Goal: Complete application form

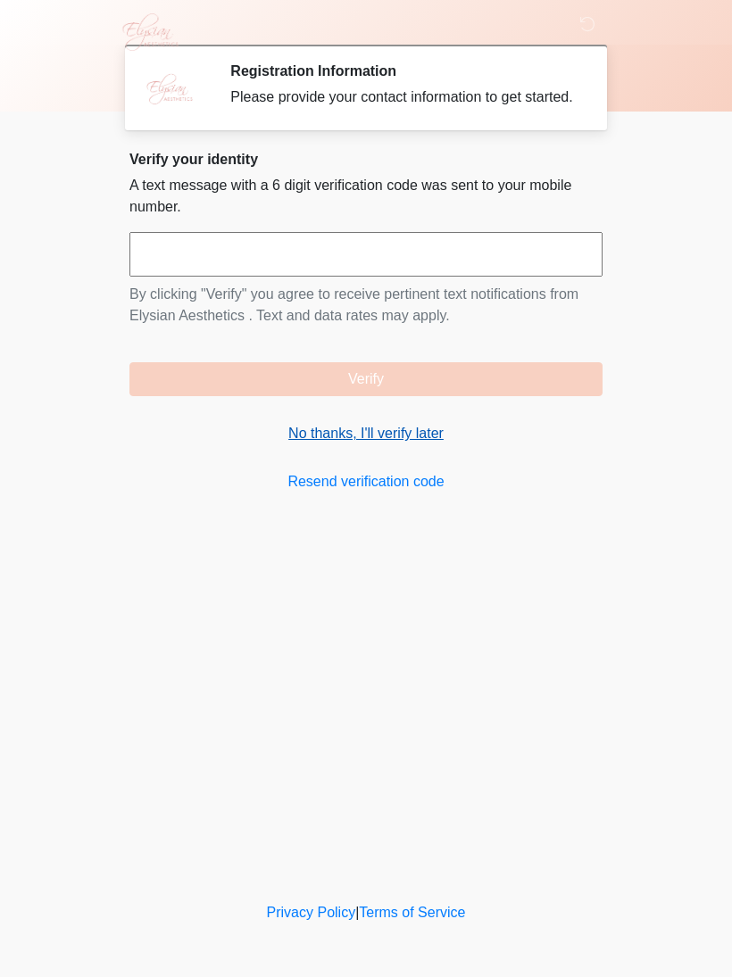
click at [407, 444] on link "No thanks, I'll verify later" at bounding box center [365, 433] width 473 height 21
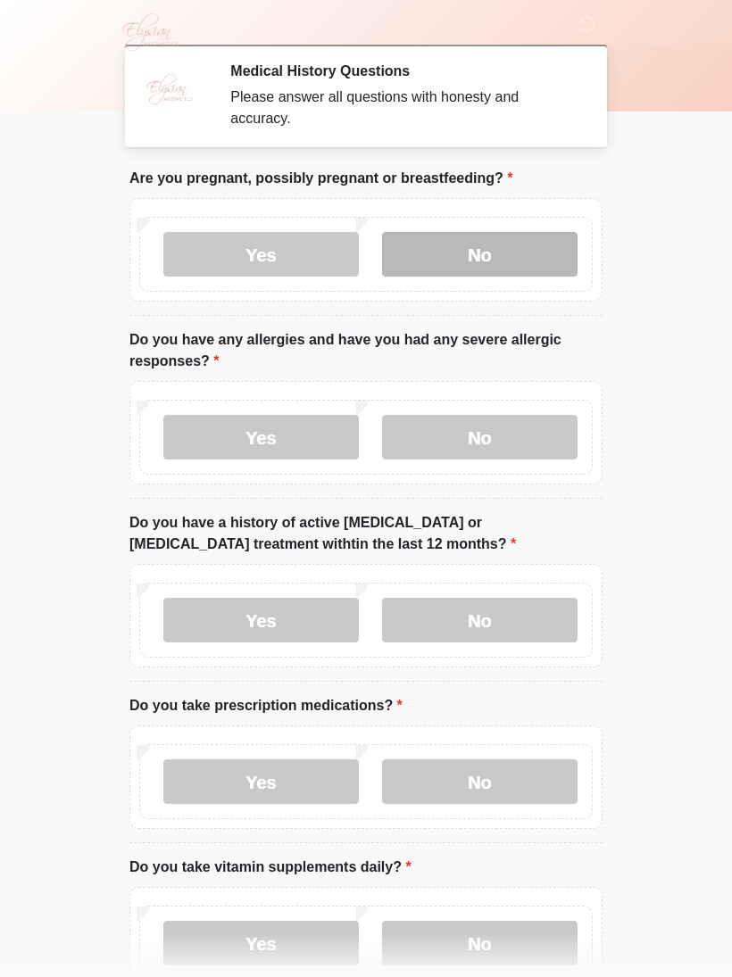
click at [525, 256] on label "No" at bounding box center [479, 254] width 195 height 45
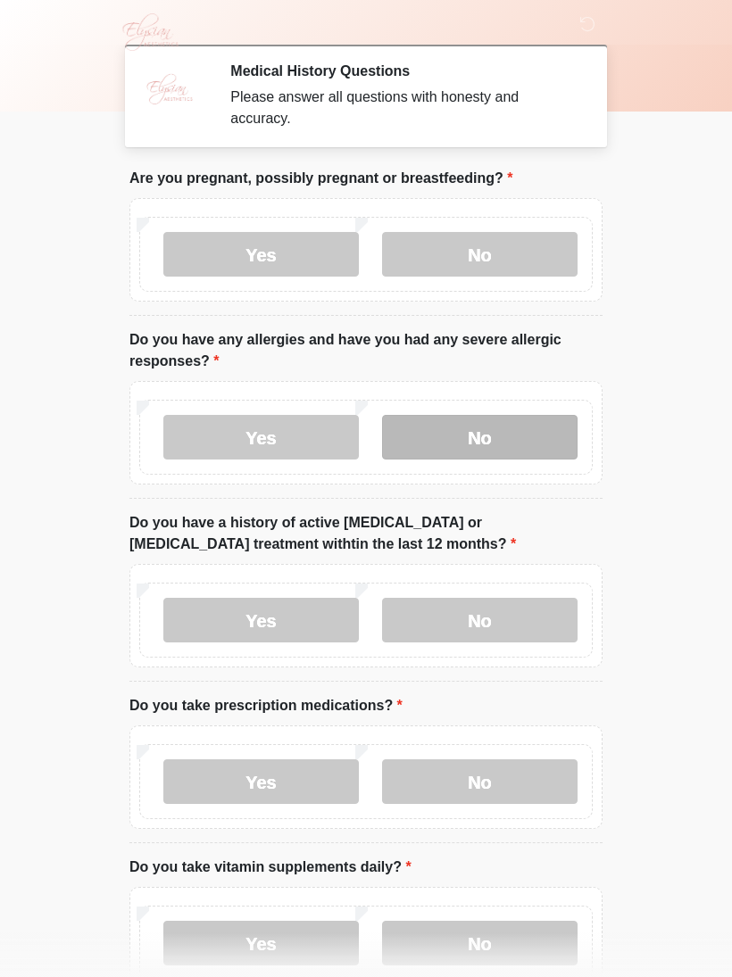
click at [536, 432] on label "No" at bounding box center [479, 437] width 195 height 45
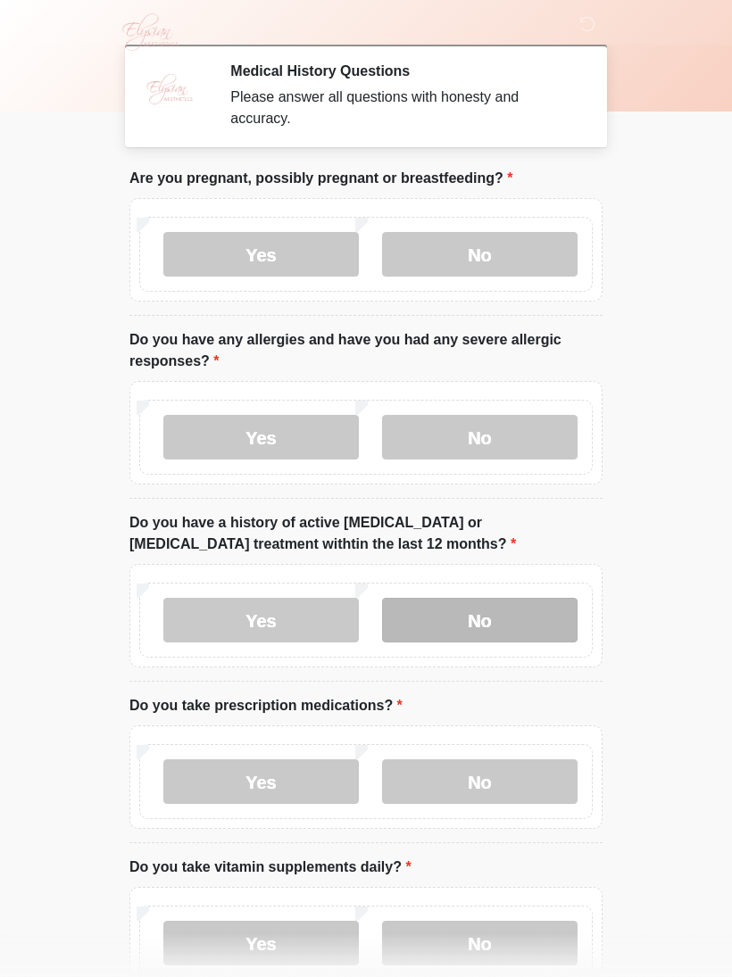
click at [546, 617] on label "No" at bounding box center [479, 620] width 195 height 45
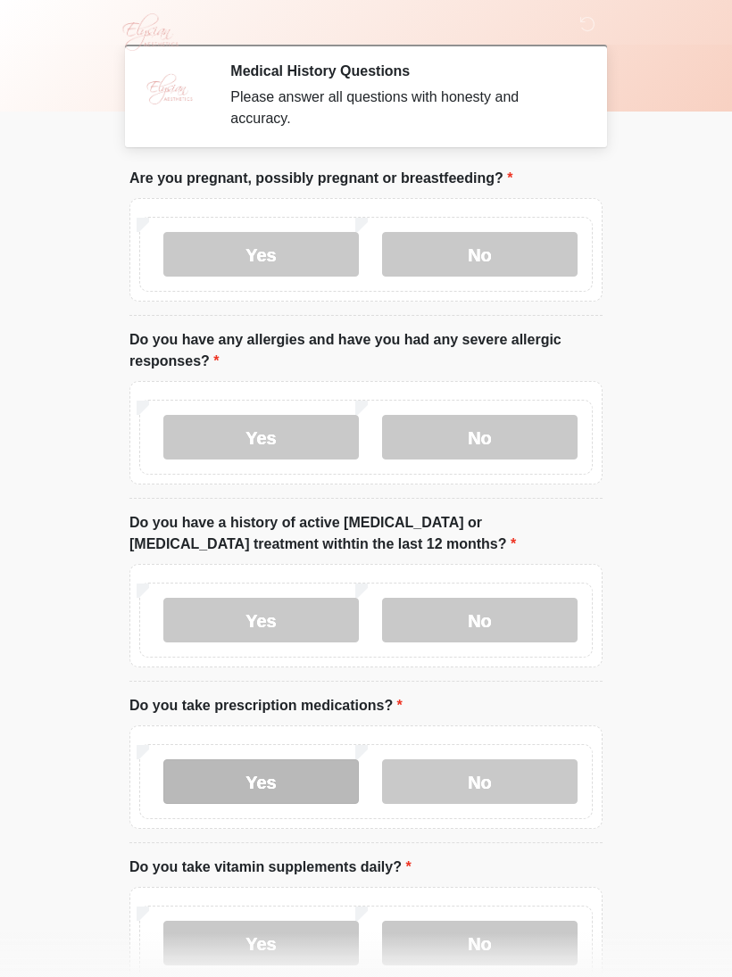
click at [328, 770] on label "Yes" at bounding box center [260, 782] width 195 height 45
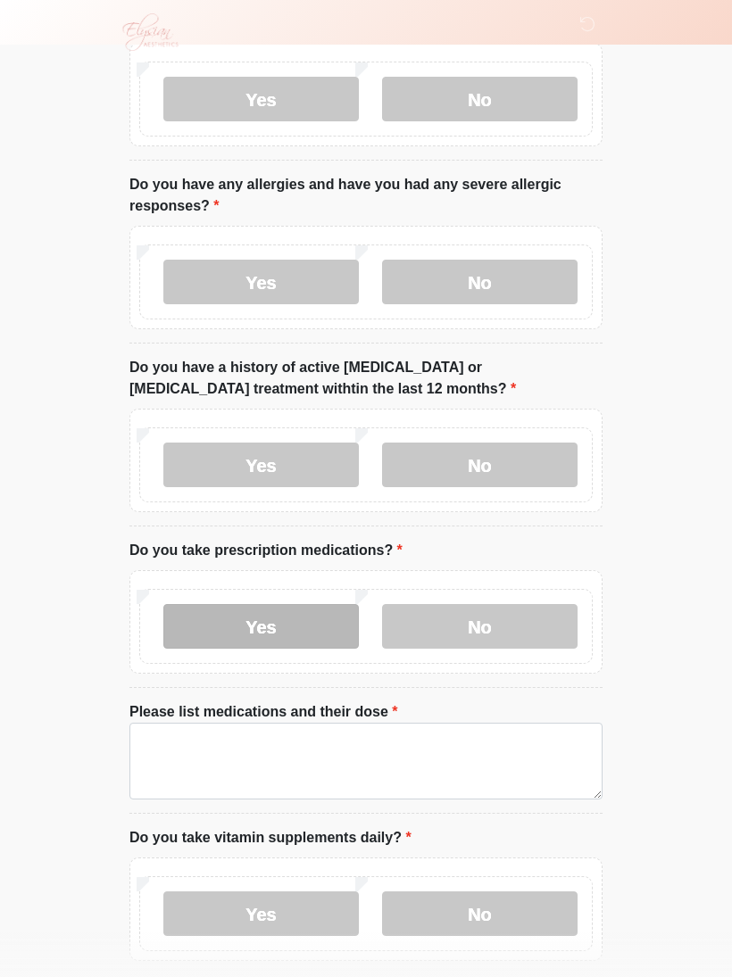
scroll to position [272, 0]
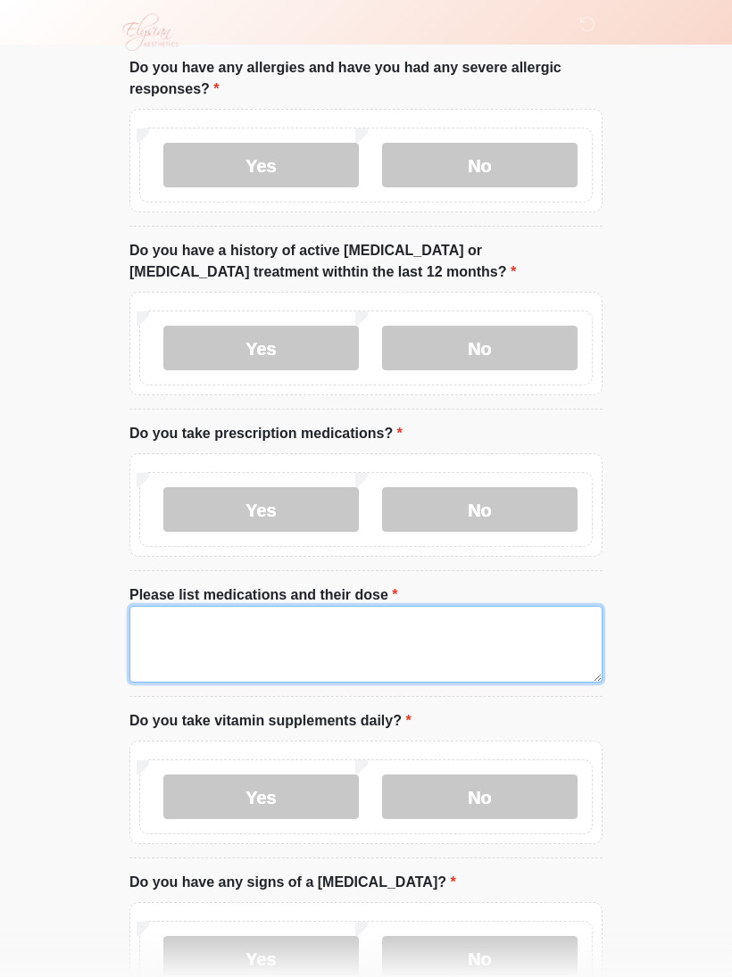
click at [514, 636] on textarea "Please list medications and their dose" at bounding box center [365, 644] width 473 height 77
click at [441, 648] on textarea "**********" at bounding box center [365, 644] width 473 height 77
click at [488, 646] on textarea "**********" at bounding box center [365, 644] width 473 height 77
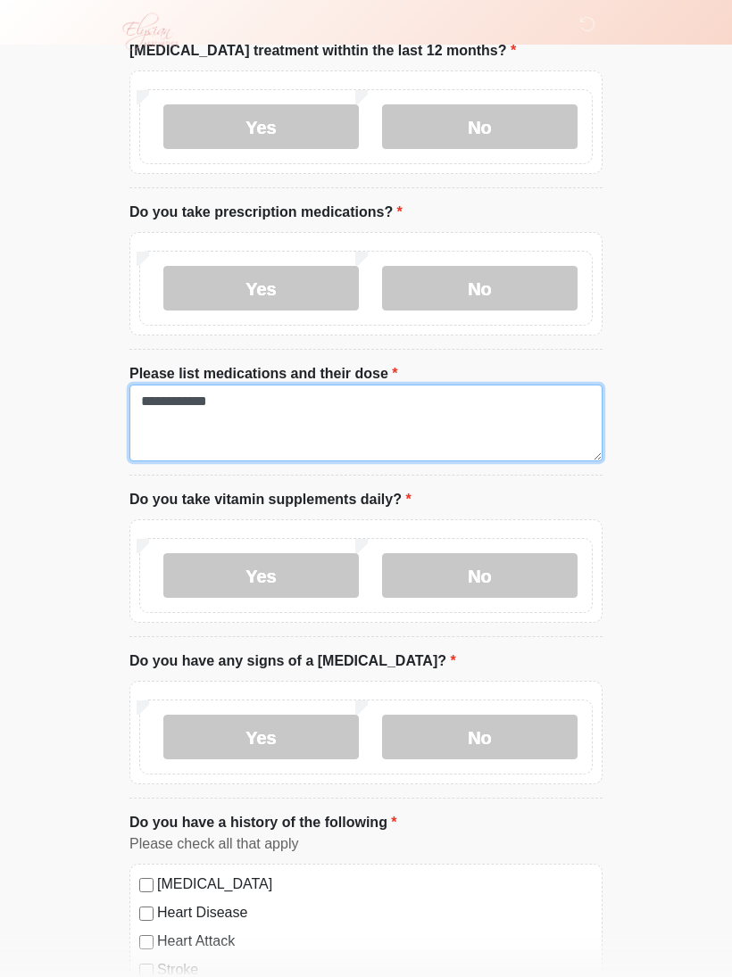
scroll to position [513, 0]
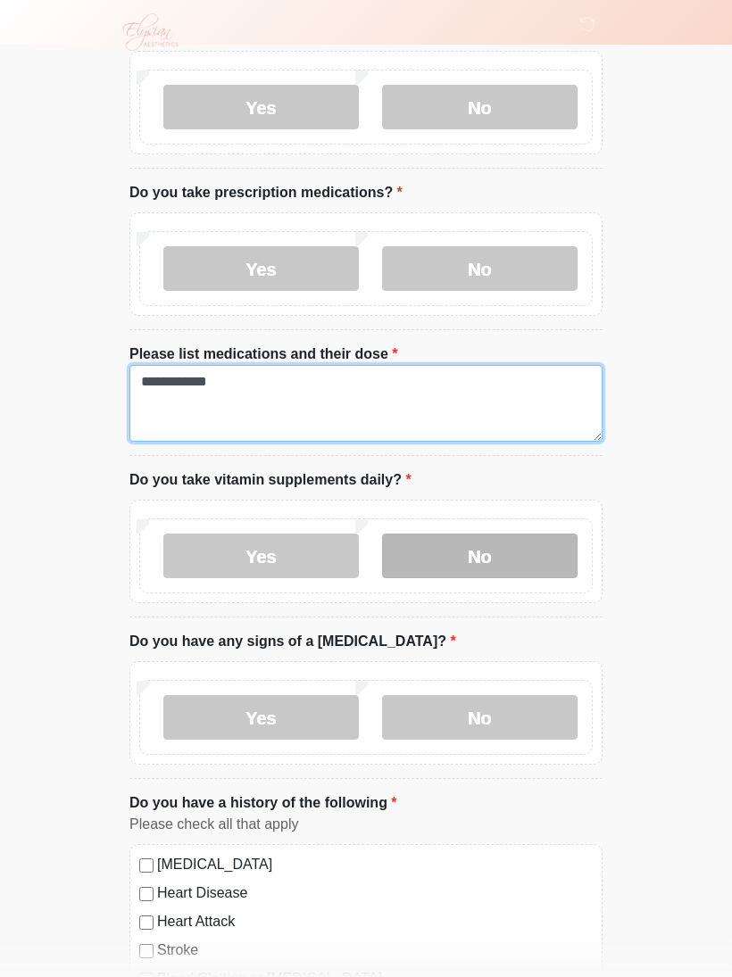
type textarea "**********"
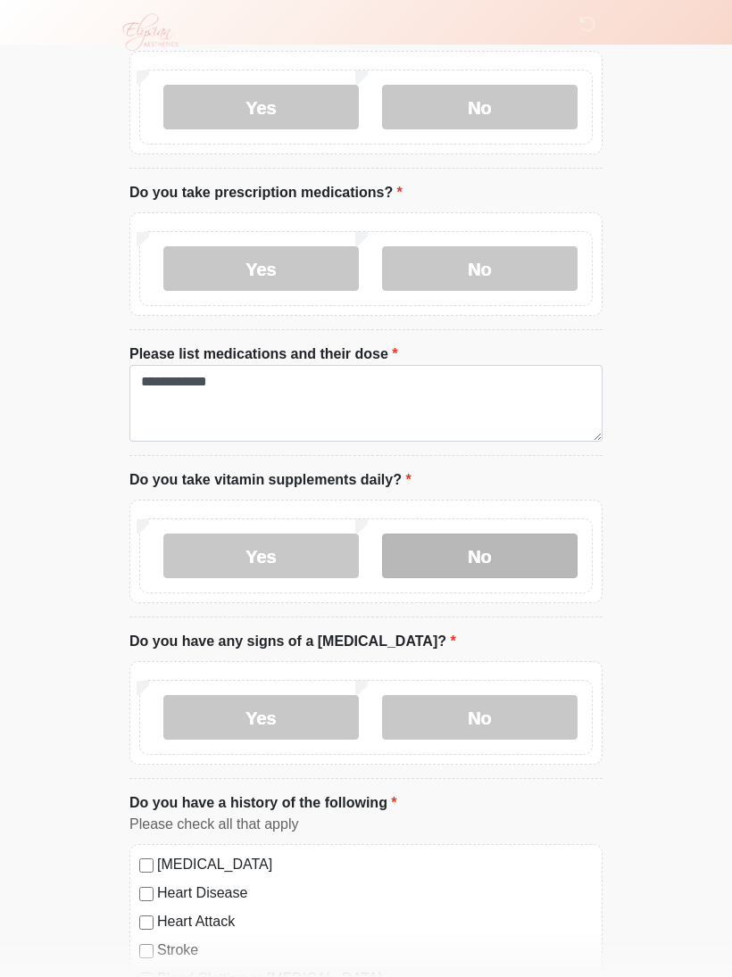
click at [488, 547] on label "No" at bounding box center [479, 556] width 195 height 45
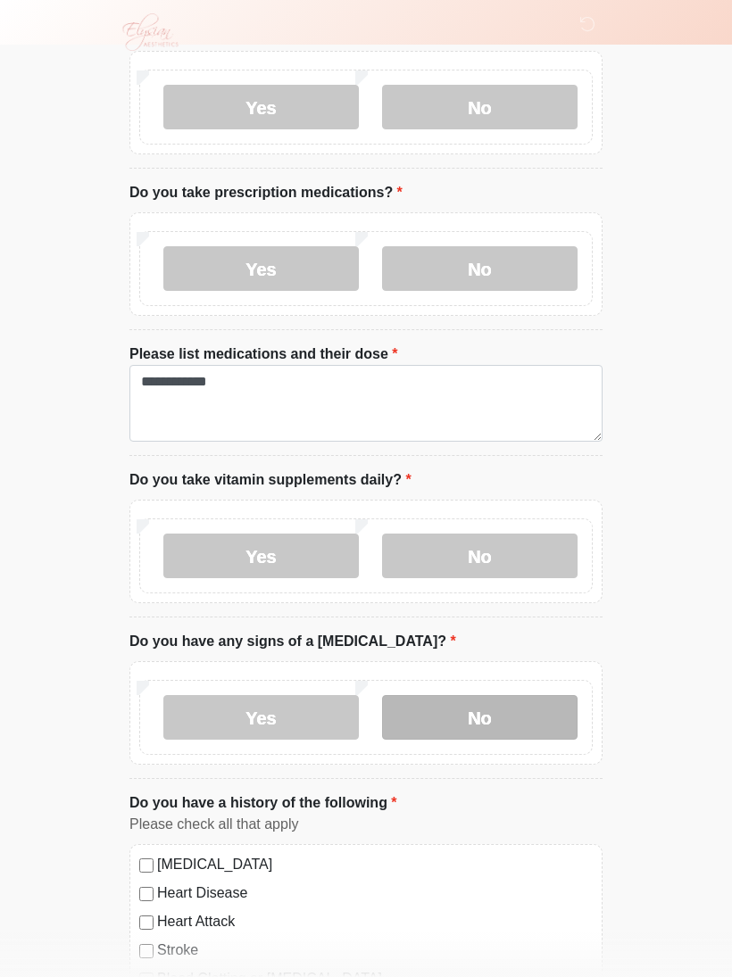
click at [528, 713] on label "No" at bounding box center [479, 717] width 195 height 45
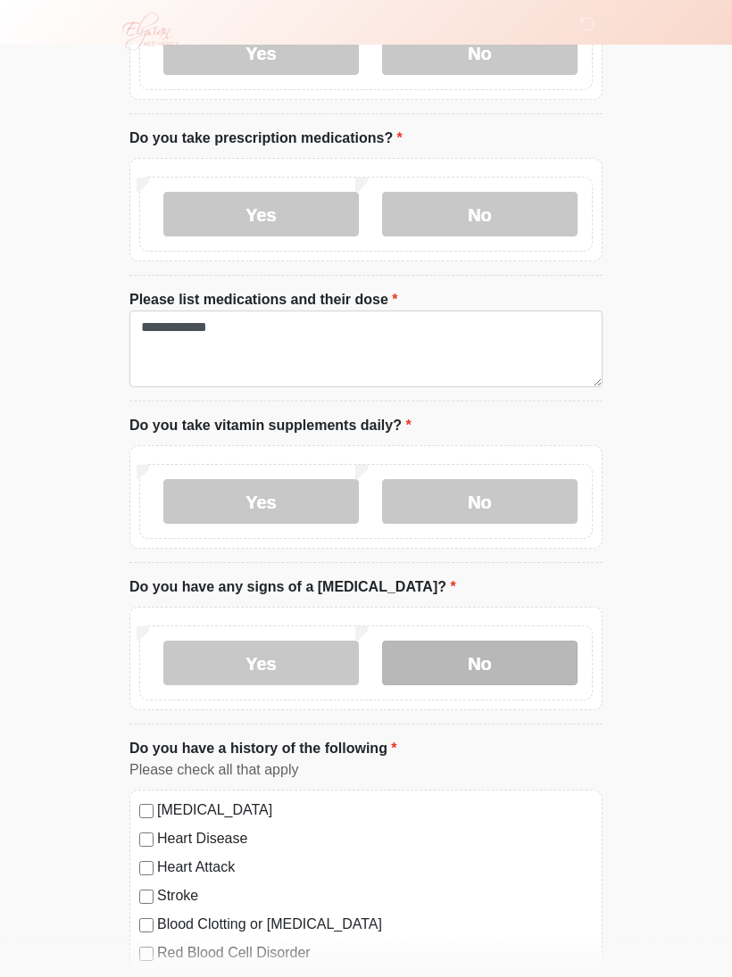
scroll to position [762, 0]
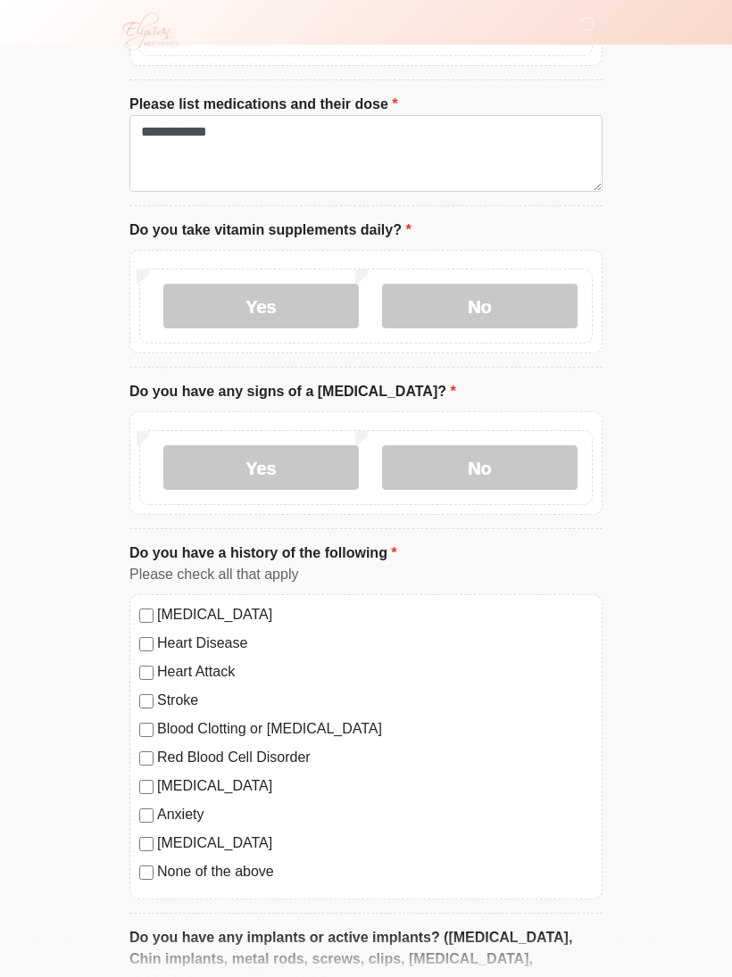
click at [159, 783] on label "[MEDICAL_DATA]" at bounding box center [375, 786] width 436 height 21
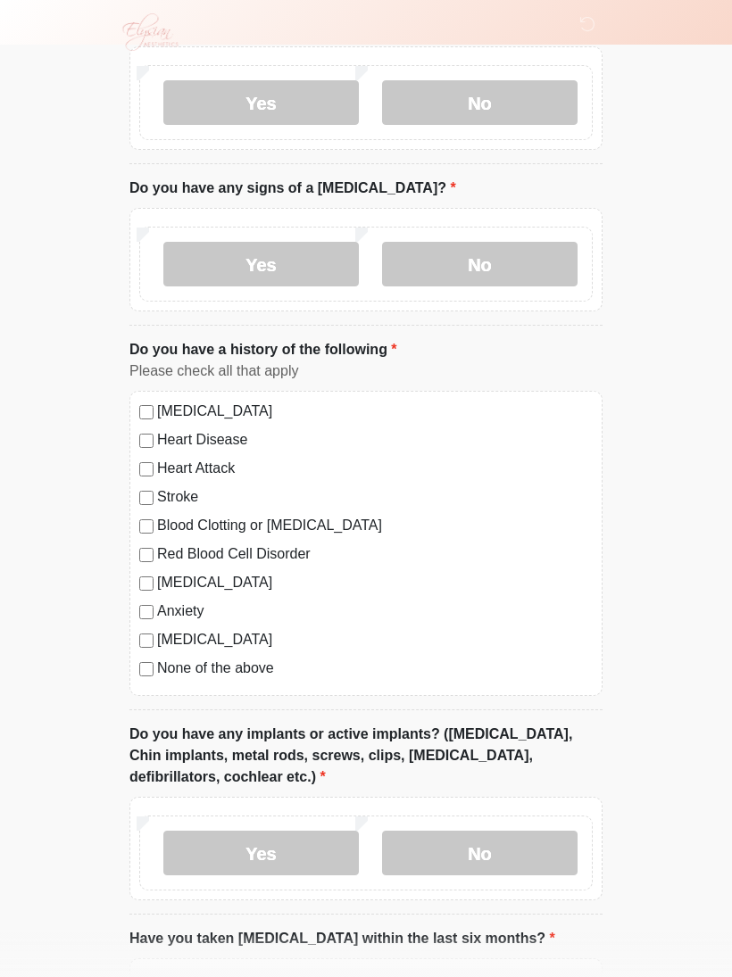
scroll to position [976, 0]
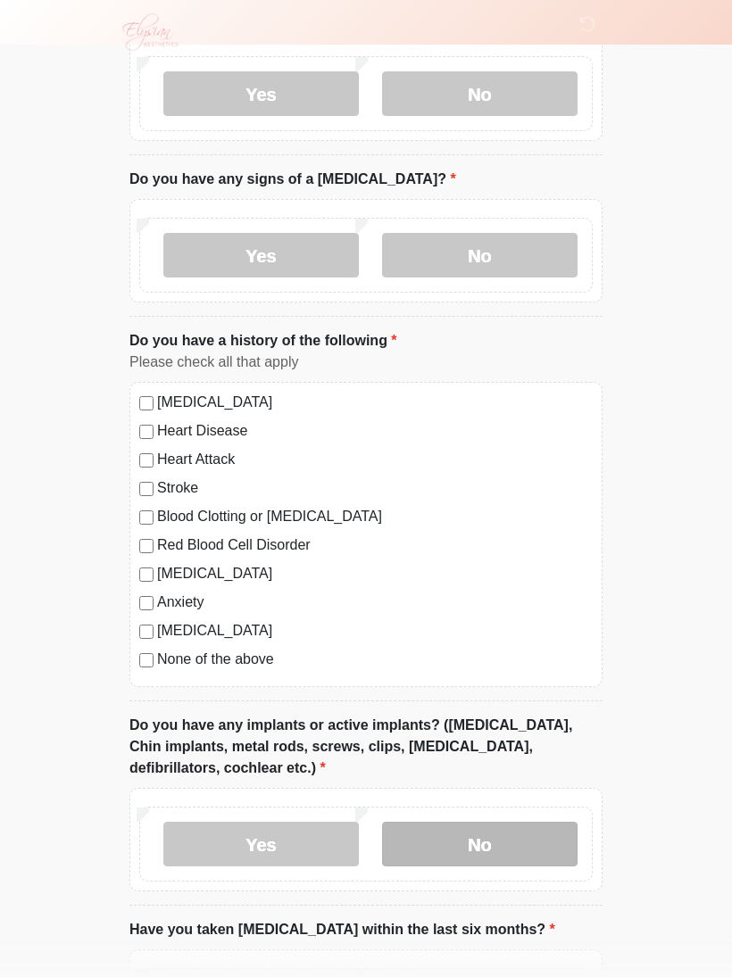
click at [536, 841] on label "No" at bounding box center [479, 844] width 195 height 45
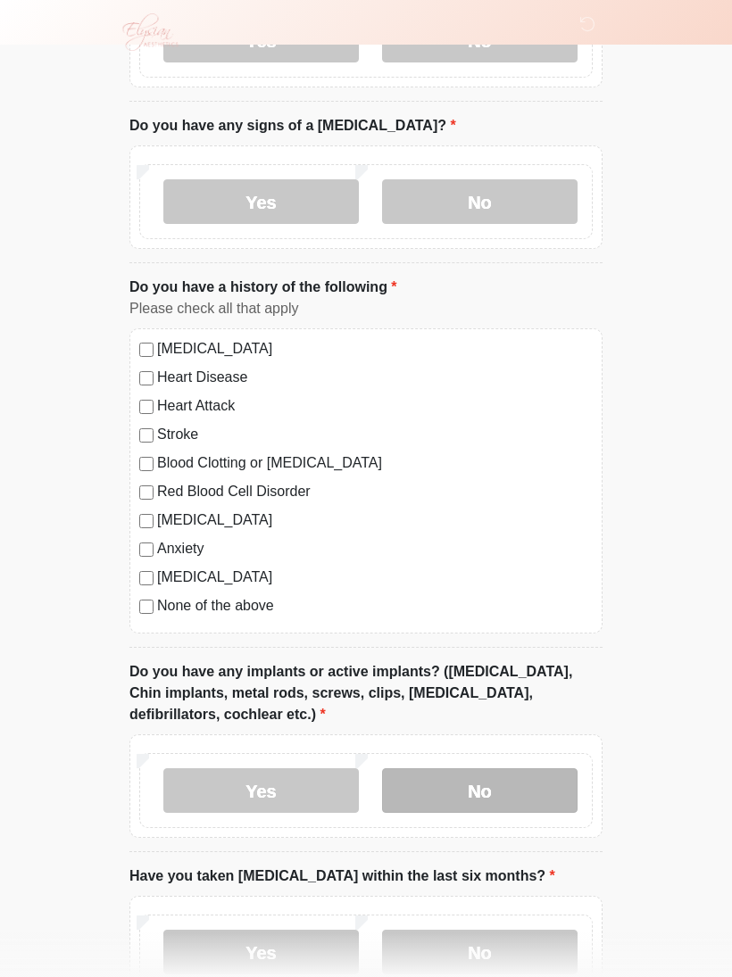
scroll to position [1241, 0]
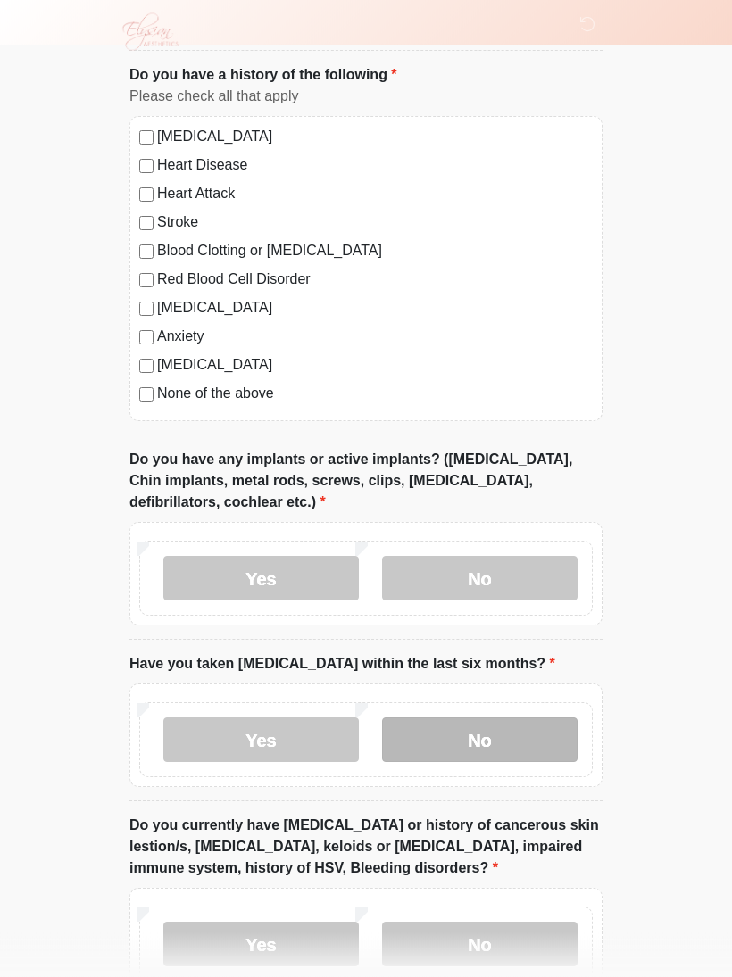
click at [544, 731] on label "No" at bounding box center [479, 740] width 195 height 45
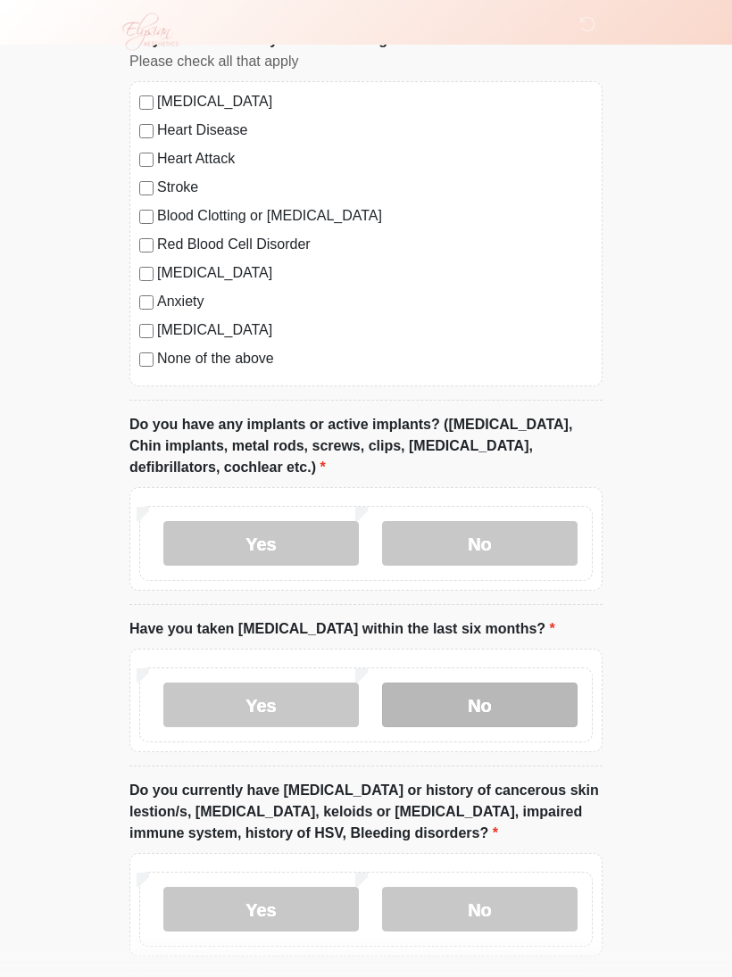
scroll to position [1378, 0]
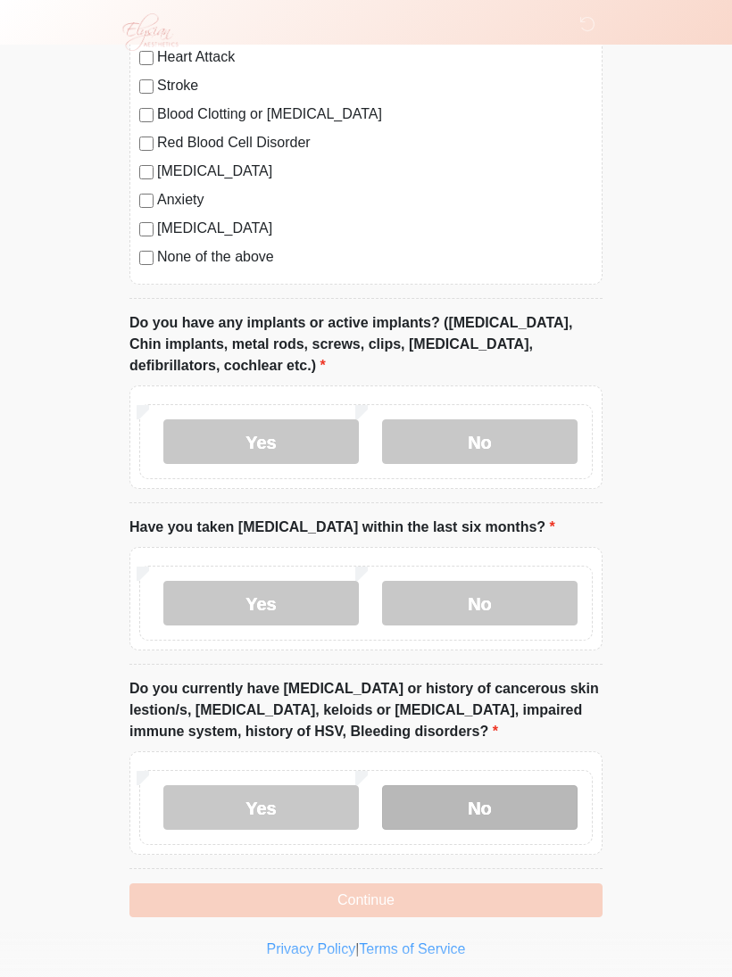
click at [549, 797] on label "No" at bounding box center [479, 807] width 195 height 45
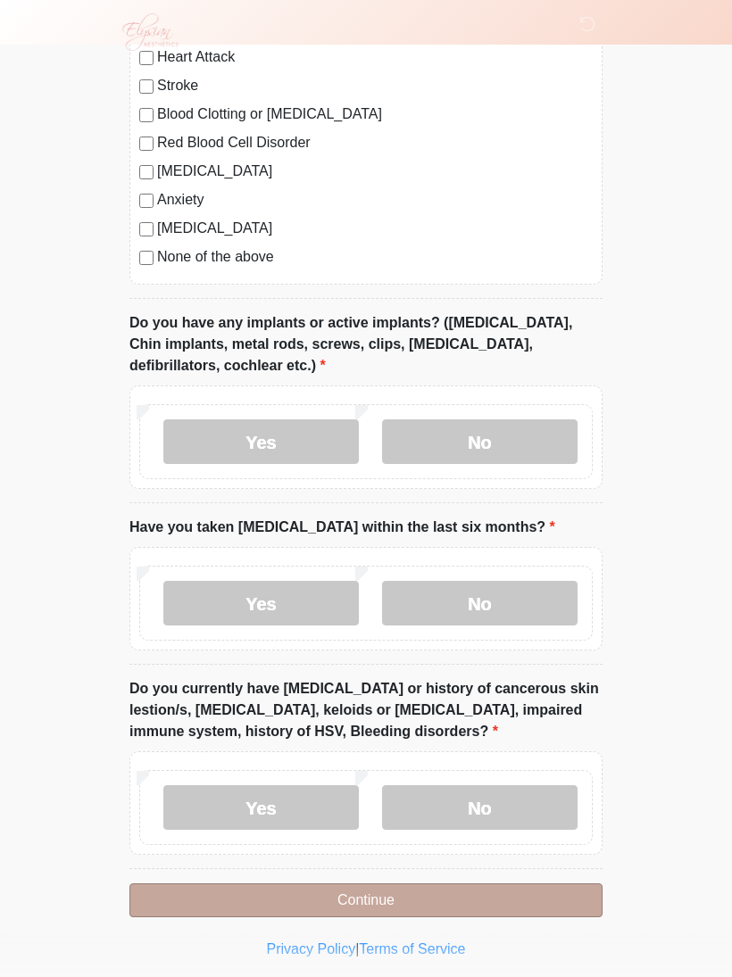
click at [566, 884] on button "Continue" at bounding box center [365, 901] width 473 height 34
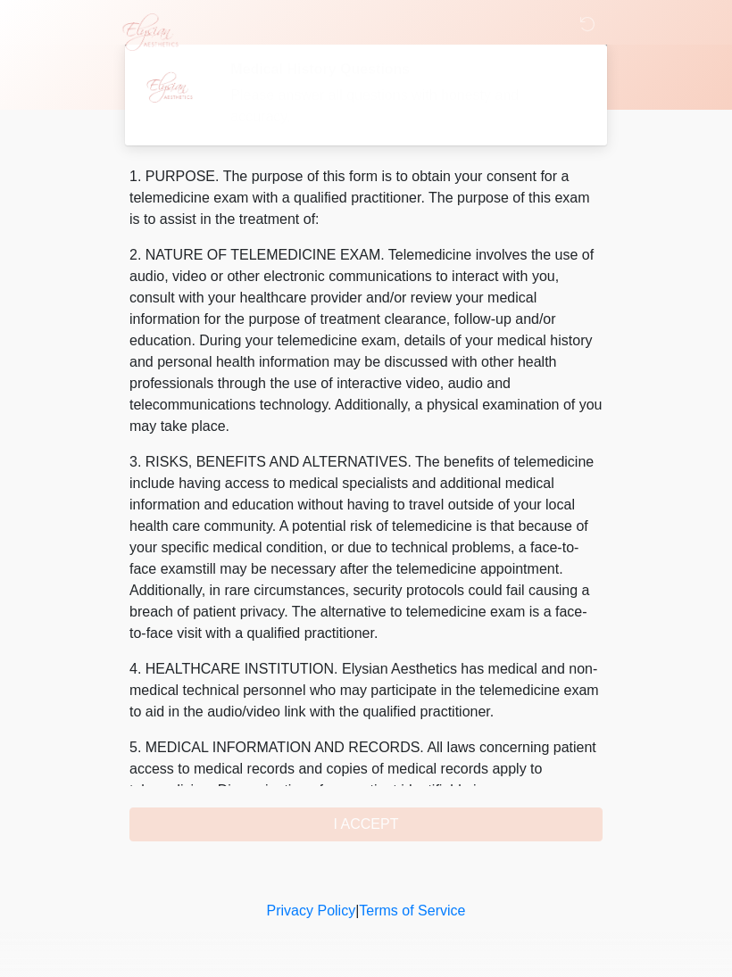
scroll to position [0, 0]
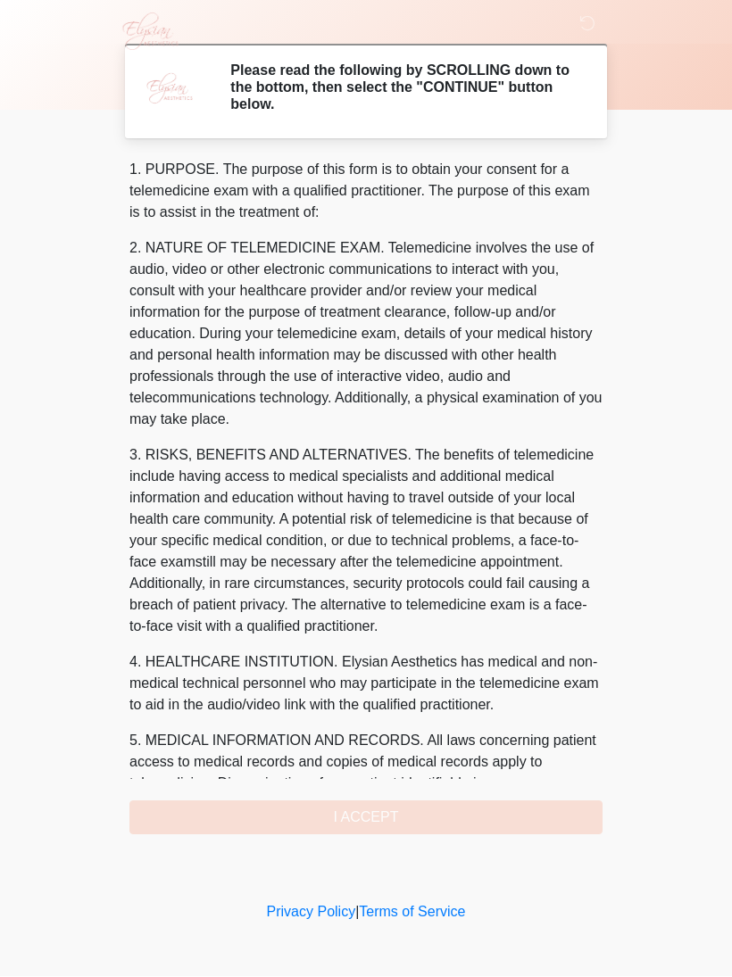
click at [542, 797] on div "1. PURPOSE. The purpose of this form is to obtain your consent for a telemedici…" at bounding box center [365, 498] width 473 height 676
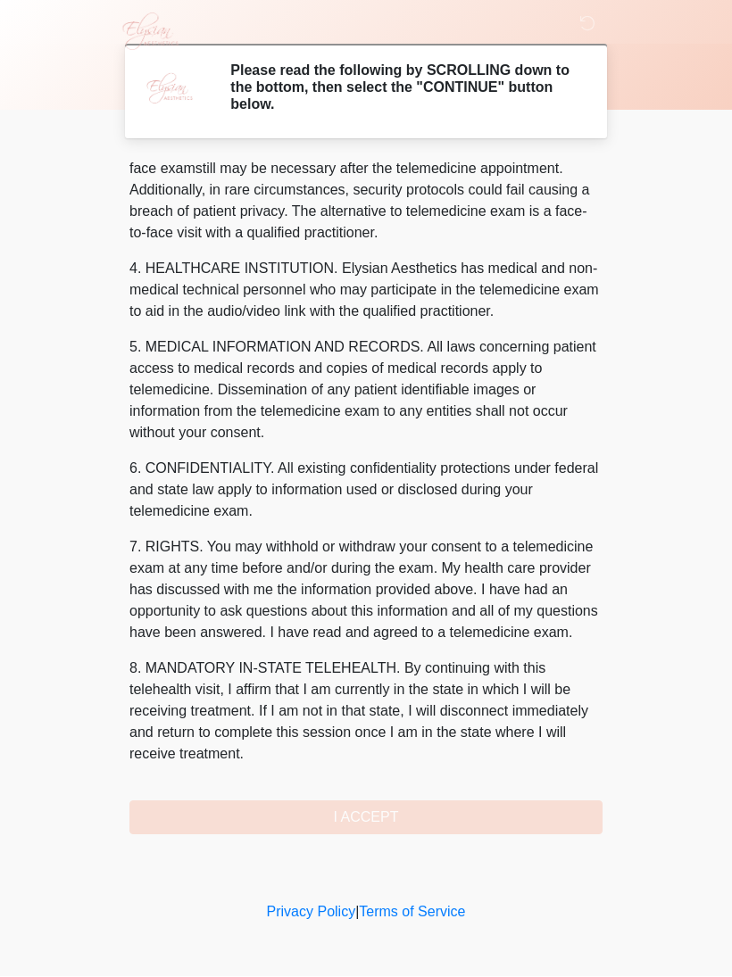
scroll to position [415, 0]
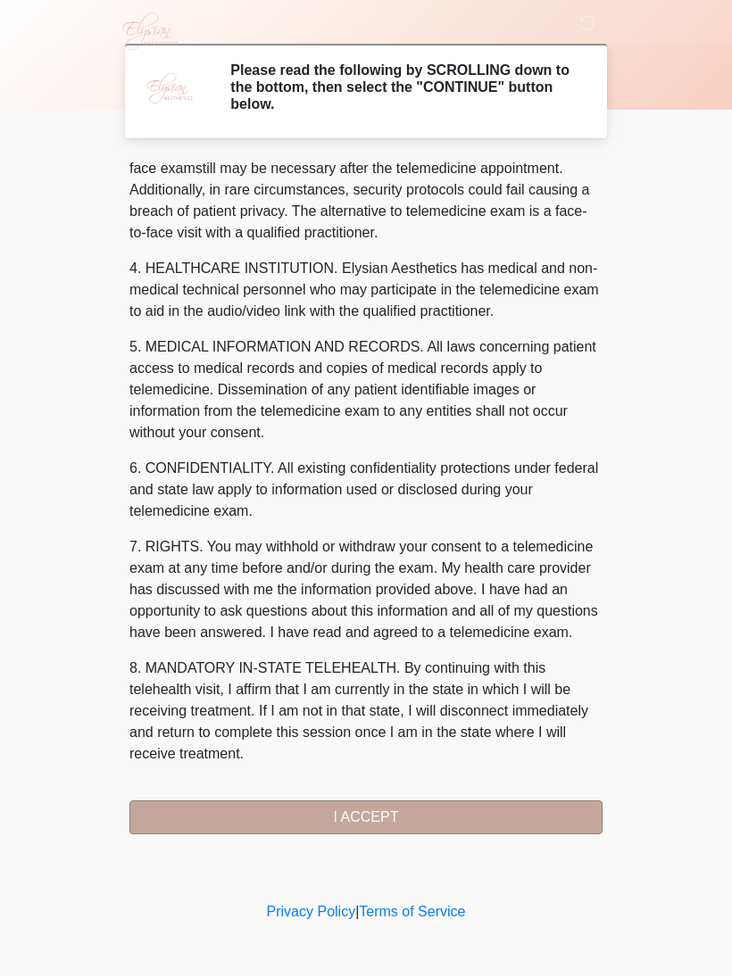
click at [527, 812] on button "I ACCEPT" at bounding box center [365, 818] width 473 height 34
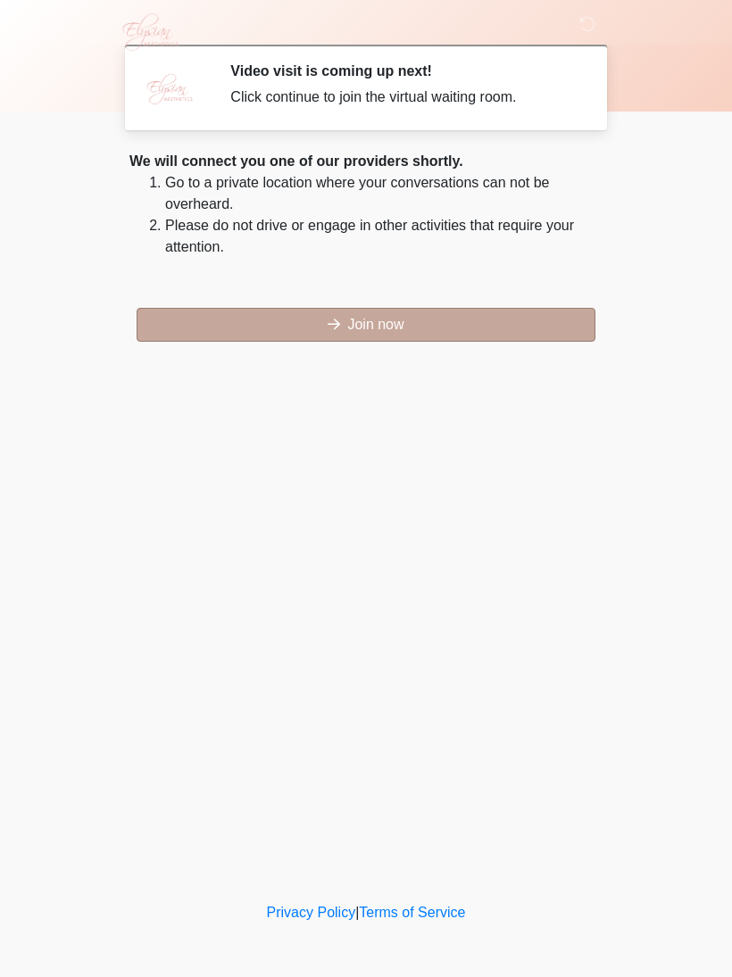
click at [538, 325] on button "Join now" at bounding box center [366, 325] width 459 height 34
